Goal: Task Accomplishment & Management: Manage account settings

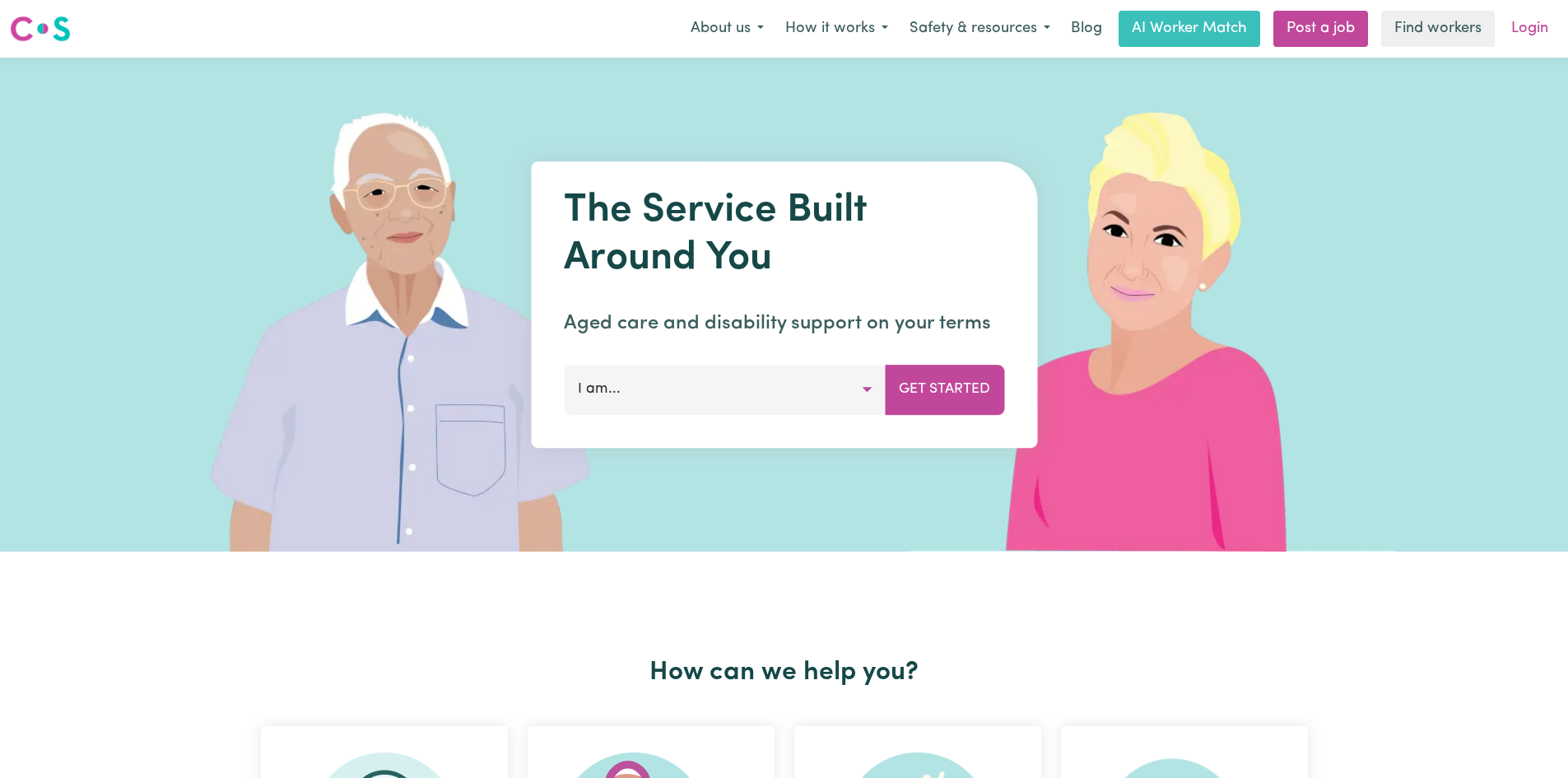
click at [1531, 30] on link "Login" at bounding box center [1530, 28] width 57 height 37
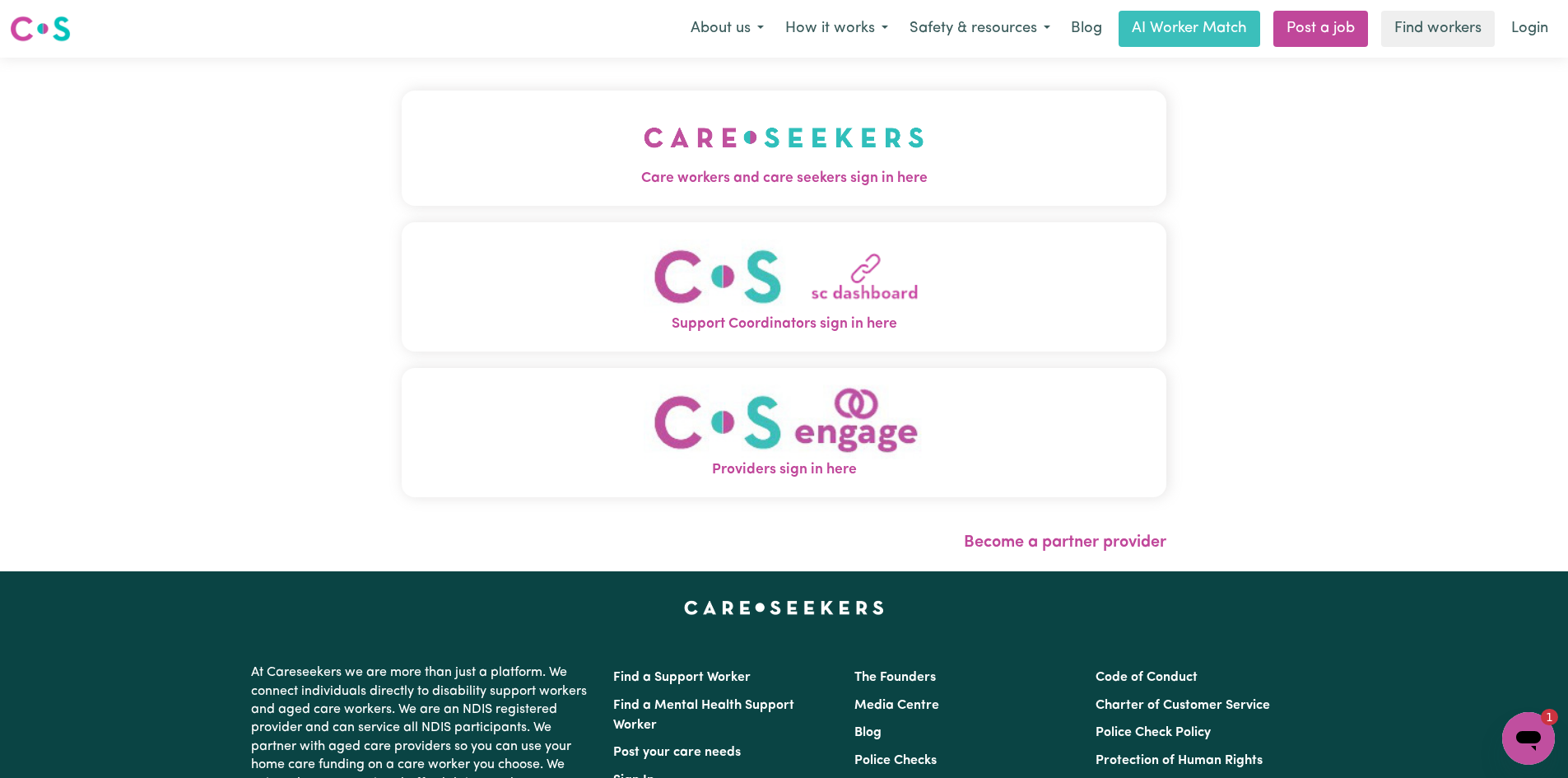
click at [755, 152] on img "Care workers and care seekers sign in here" at bounding box center [784, 137] width 281 height 61
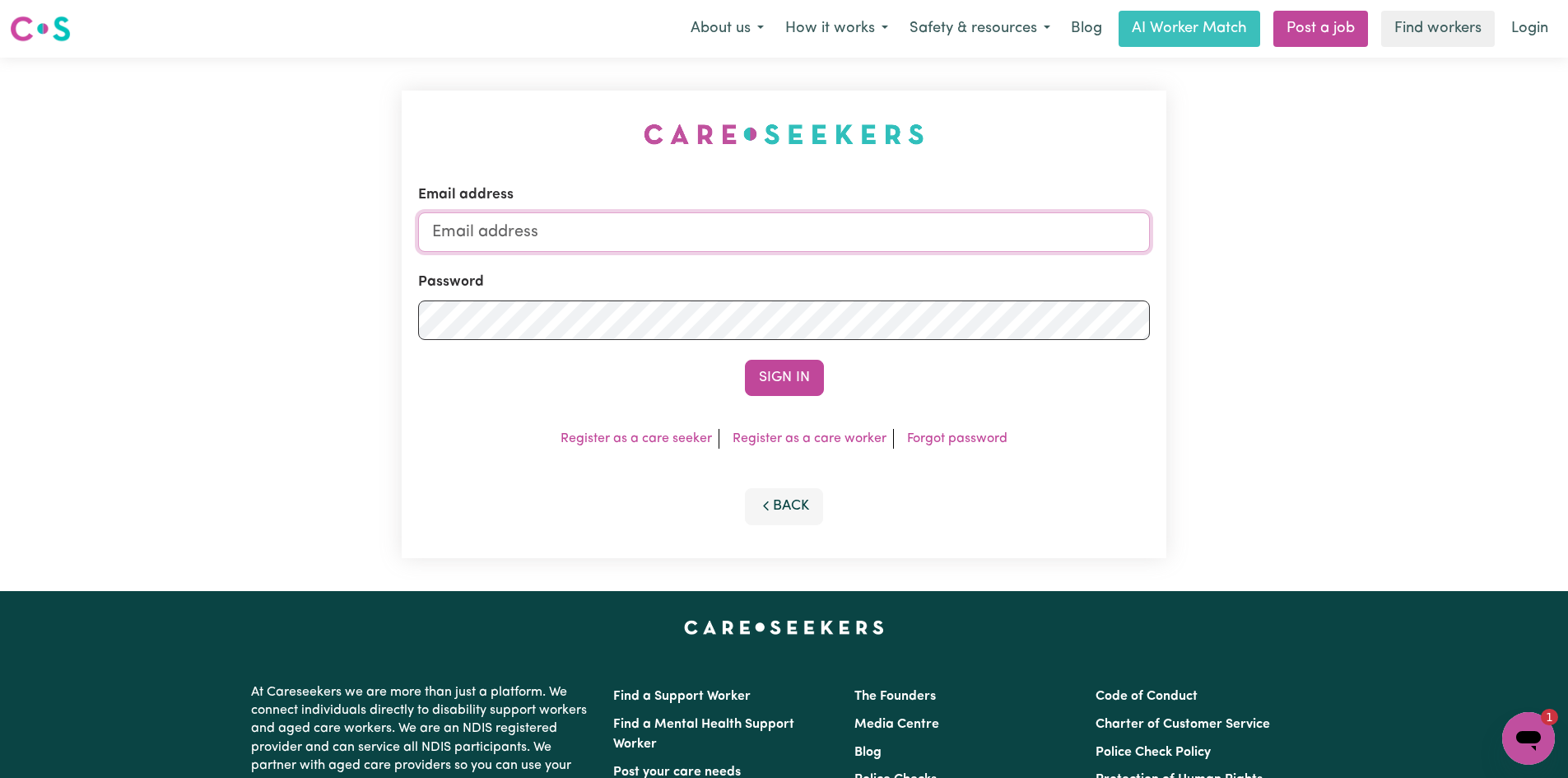
click at [530, 225] on input "Email address" at bounding box center [784, 232] width 732 height 39
type input "[EMAIL_ADDRESS][DOMAIN_NAME]"
click at [745, 360] on button "Sign In" at bounding box center [784, 377] width 79 height 37
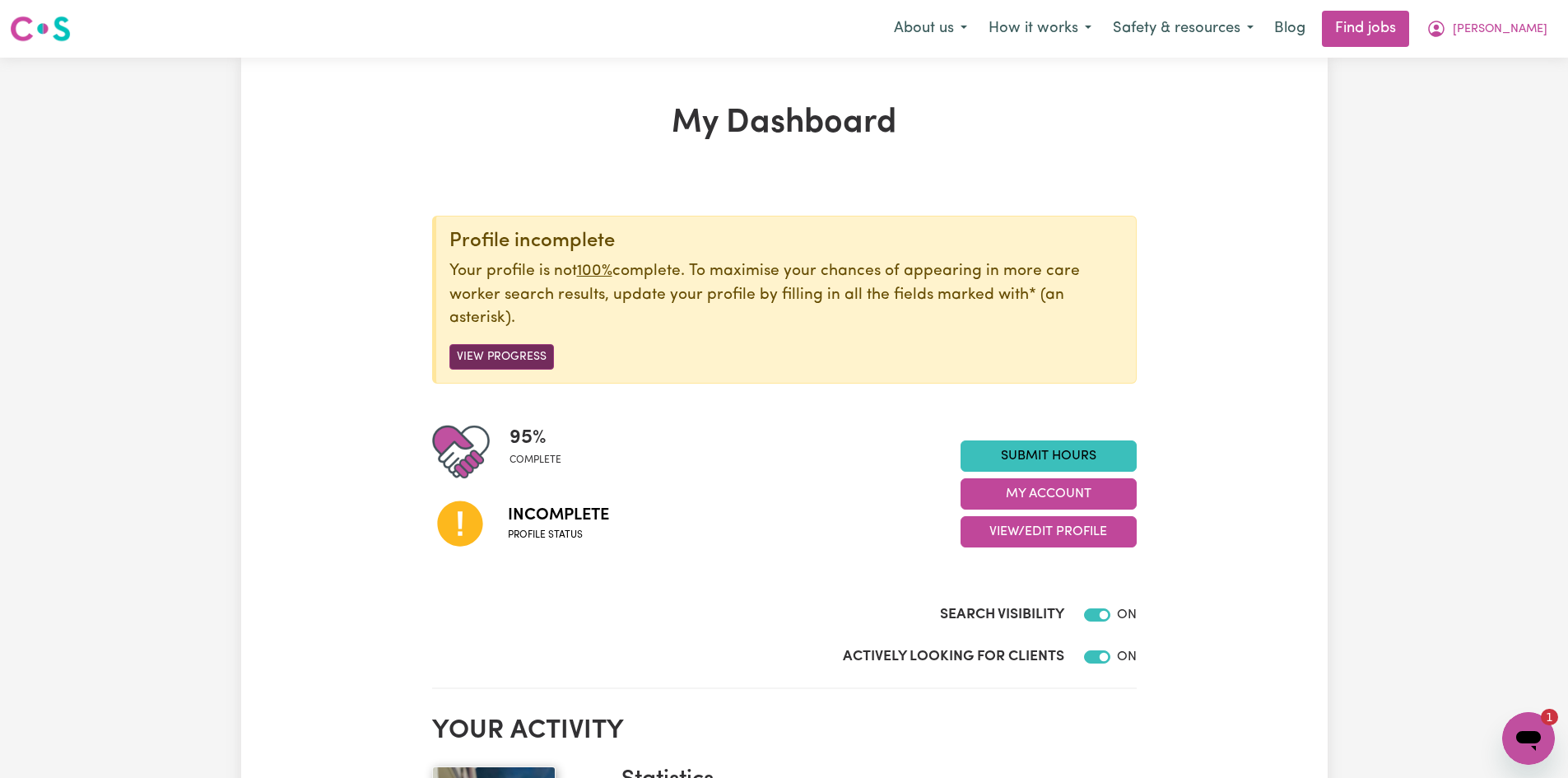
click at [499, 356] on button "View Progress" at bounding box center [502, 357] width 105 height 25
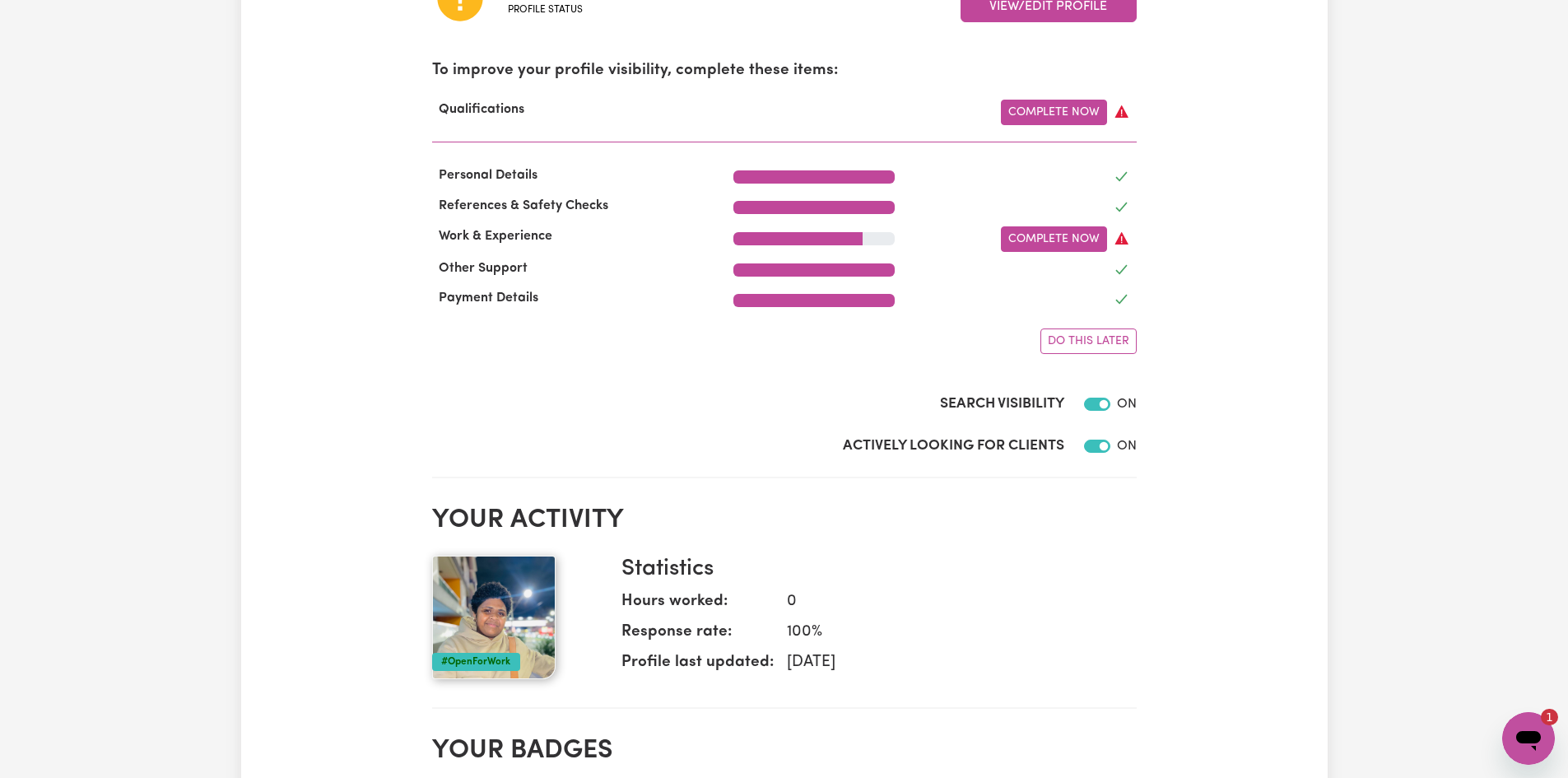
scroll to position [513, 0]
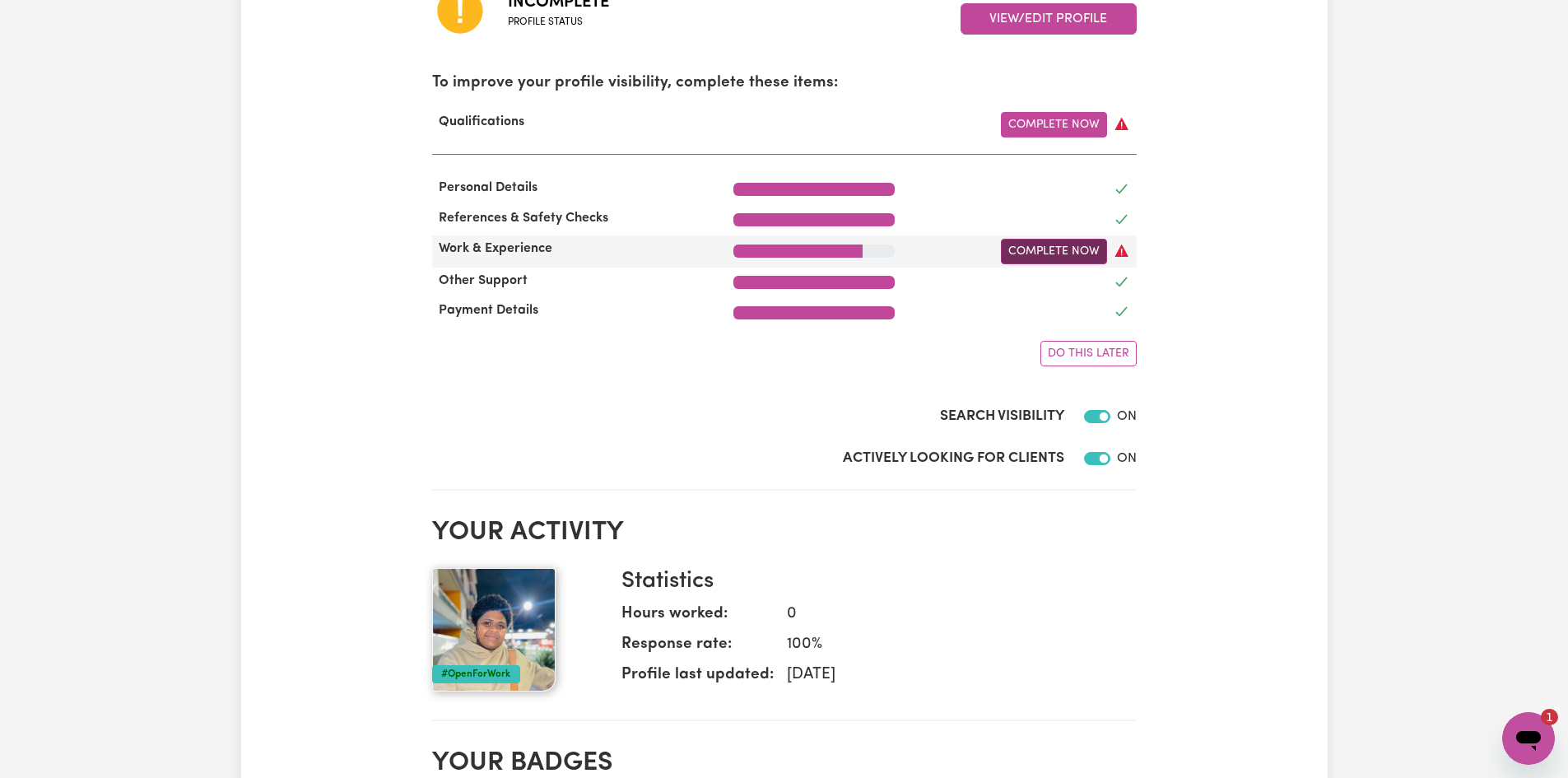
click at [1029, 253] on link "Complete Now" at bounding box center [1053, 251] width 106 height 25
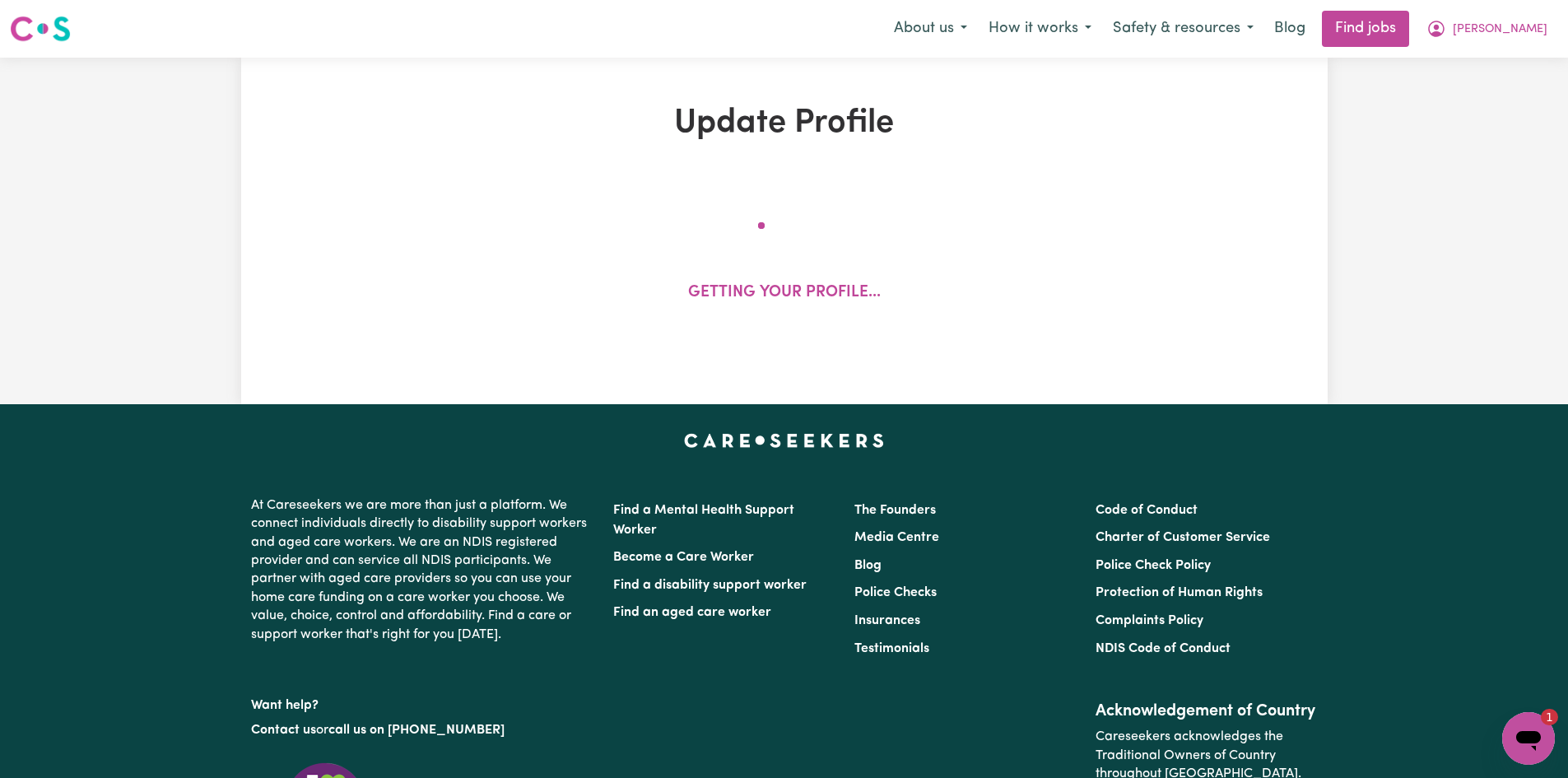
select select "2025"
select select "Certificate III (Individual Support)"
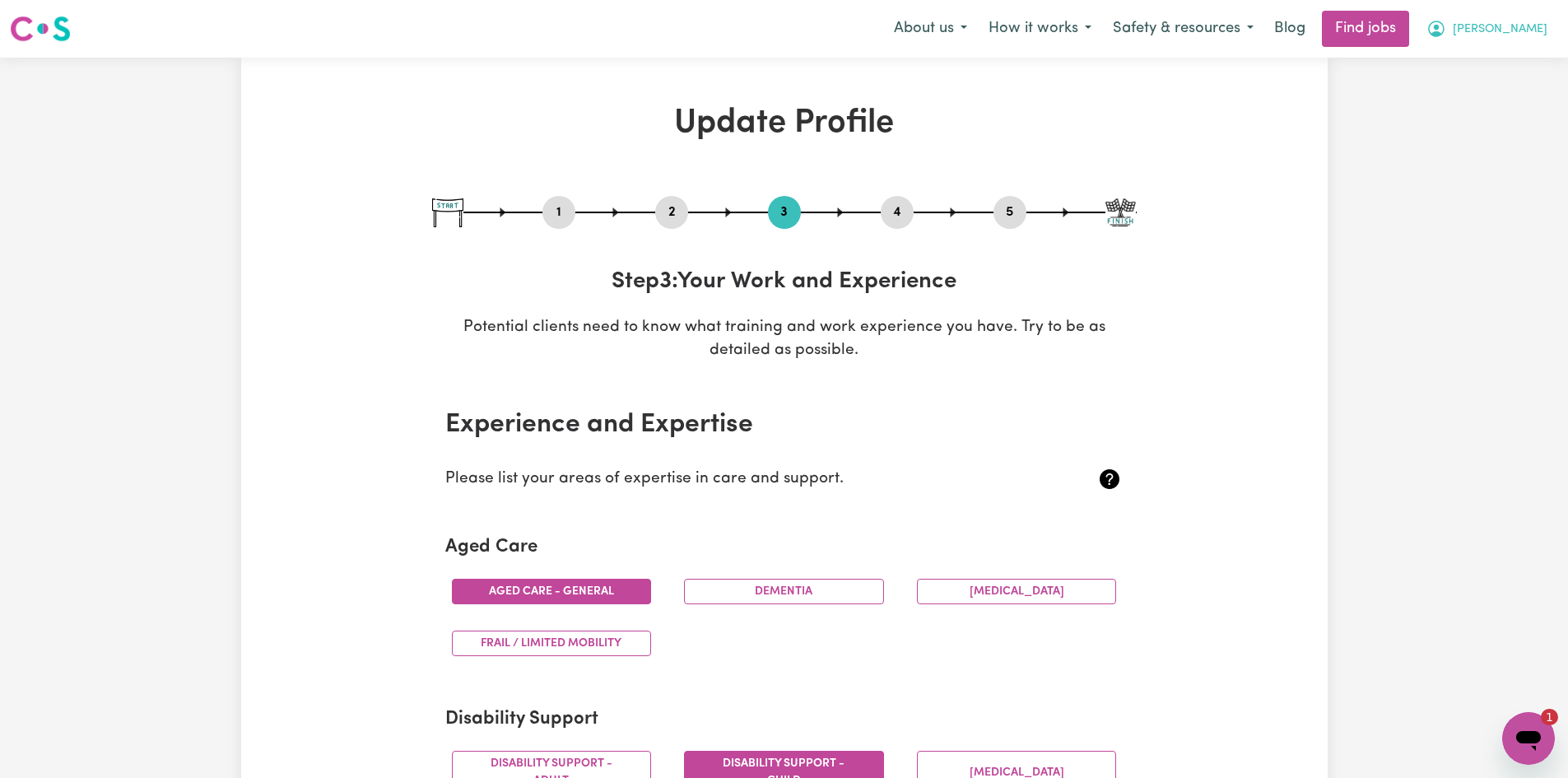
click at [1444, 36] on icon "My Account" at bounding box center [1437, 29] width 17 height 17
click at [1459, 130] on link "Logout" at bounding box center [1492, 125] width 130 height 31
